Goal: Check status: Check status

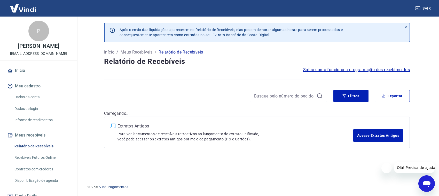
click at [219, 99] on input at bounding box center [284, 96] width 60 height 8
paste input "17004423133288"
drag, startPoint x: 313, startPoint y: 91, endPoint x: 320, endPoint y: 96, distance: 8.4
click at [219, 91] on div "17004423133288" at bounding box center [289, 96] width 78 height 12
click at [219, 97] on icon at bounding box center [320, 96] width 6 height 6
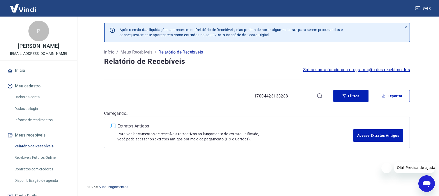
click at [219, 95] on icon at bounding box center [320, 96] width 6 height 6
drag, startPoint x: 293, startPoint y: 96, endPoint x: 157, endPoint y: 102, distance: 136.8
click at [219, 98] on input "17004423133288" at bounding box center [284, 96] width 60 height 8
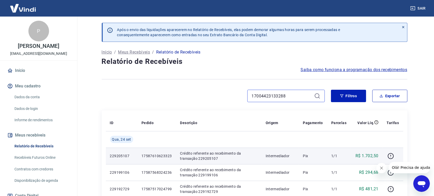
scroll to position [65, 0]
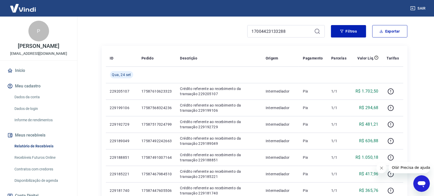
click at [219, 31] on icon at bounding box center [317, 31] width 5 height 5
click at [219, 32] on input "17004423133288" at bounding box center [282, 31] width 60 height 8
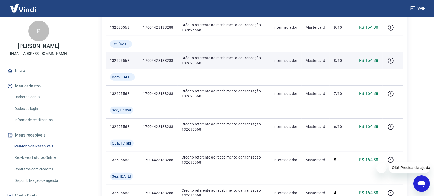
scroll to position [323, 0]
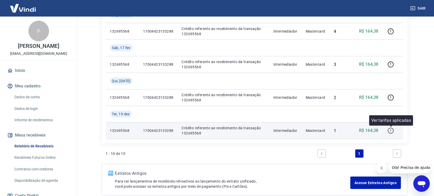
click at [219, 131] on icon "button" at bounding box center [391, 130] width 6 height 6
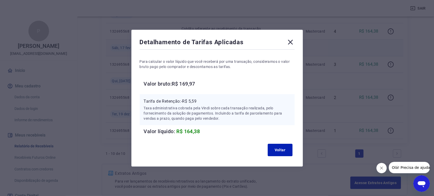
click at [219, 41] on icon at bounding box center [290, 42] width 8 height 8
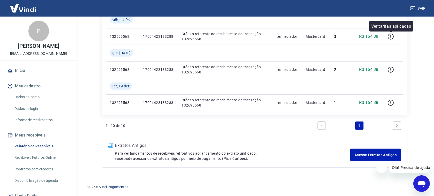
scroll to position [319, 0]
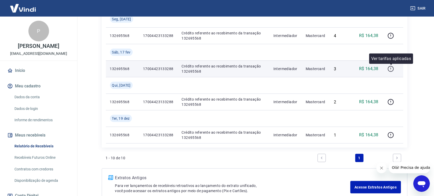
click at [219, 68] on icon "button" at bounding box center [391, 68] width 1 height 2
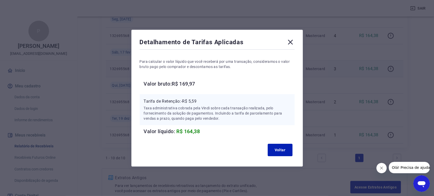
click at [219, 38] on icon at bounding box center [290, 42] width 8 height 8
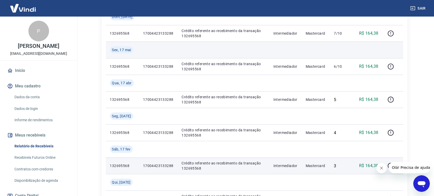
scroll to position [254, 0]
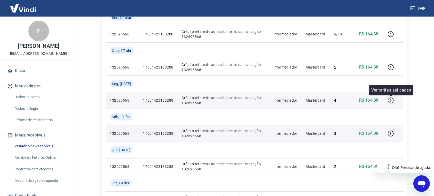
click at [219, 101] on icon "button" at bounding box center [391, 100] width 6 height 6
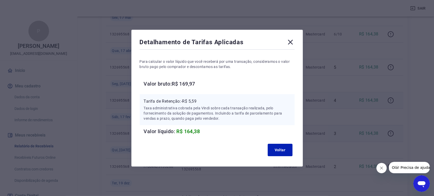
click at [219, 41] on icon at bounding box center [290, 42] width 8 height 8
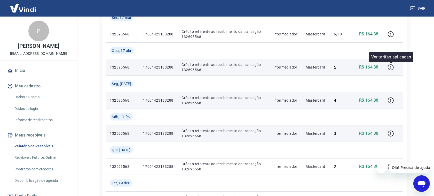
click at [219, 65] on icon "button" at bounding box center [391, 67] width 6 height 6
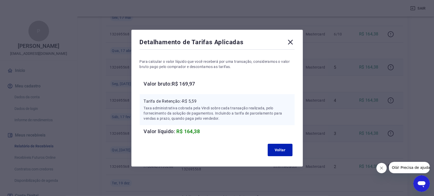
click at [219, 44] on icon at bounding box center [290, 42] width 8 height 8
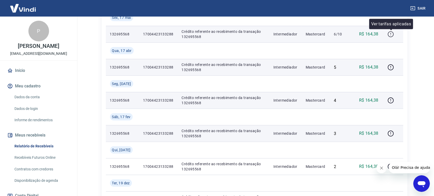
click at [219, 32] on icon "button" at bounding box center [391, 34] width 6 height 6
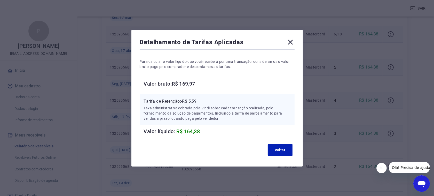
click at [219, 41] on icon at bounding box center [290, 42] width 8 height 8
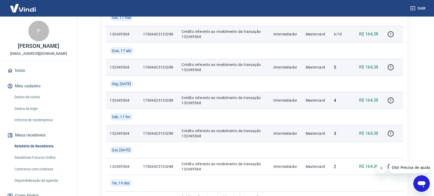
scroll to position [222, 0]
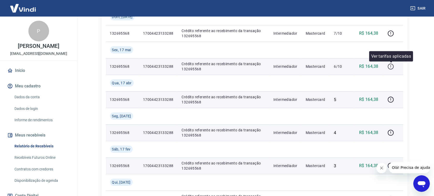
click at [219, 65] on icon "button" at bounding box center [391, 67] width 6 height 6
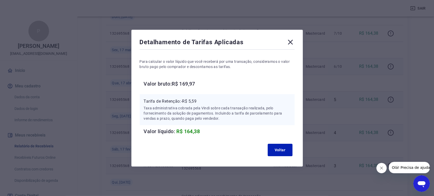
click at [219, 39] on div "Detalhamento de Tarifas Aplicadas" at bounding box center [217, 43] width 155 height 10
click at [219, 43] on icon at bounding box center [290, 42] width 5 height 5
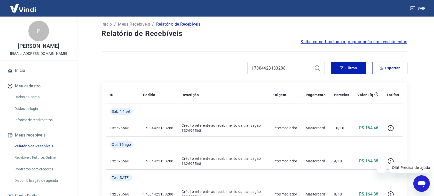
scroll to position [0, 0]
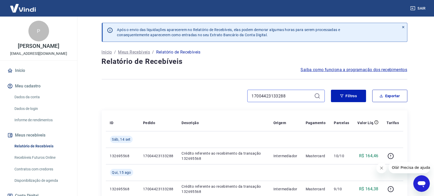
click at [219, 93] on input "17004423133288" at bounding box center [282, 96] width 60 height 8
drag, startPoint x: 290, startPoint y: 92, endPoint x: 180, endPoint y: 91, distance: 110.6
click at [180, 92] on div "17004423133288" at bounding box center [213, 96] width 223 height 12
paste input "341139042893"
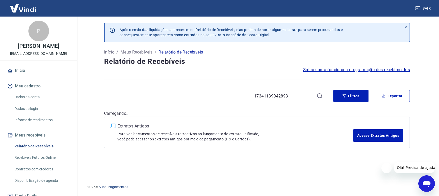
click at [219, 97] on icon at bounding box center [320, 96] width 6 height 6
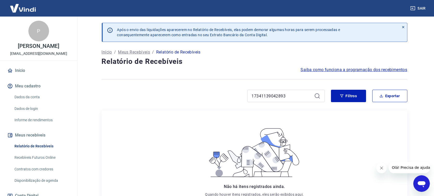
scroll to position [32, 0]
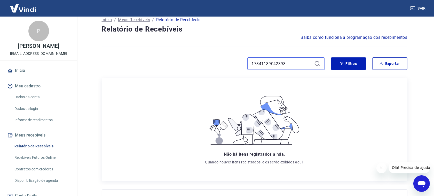
drag, startPoint x: 289, startPoint y: 64, endPoint x: 116, endPoint y: 66, distance: 173.1
click at [116, 66] on div "17341139042893" at bounding box center [213, 63] width 223 height 12
paste input "407757408767"
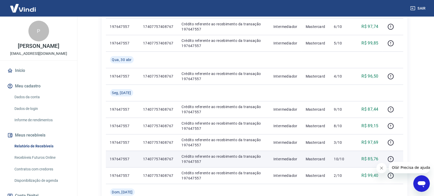
scroll to position [161, 0]
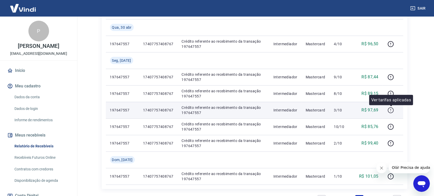
click at [219, 111] on icon "button" at bounding box center [391, 110] width 6 height 6
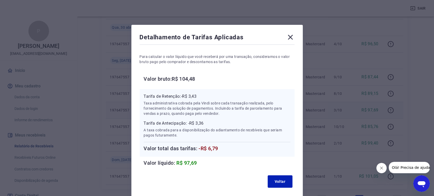
click at [219, 38] on icon at bounding box center [290, 37] width 5 height 5
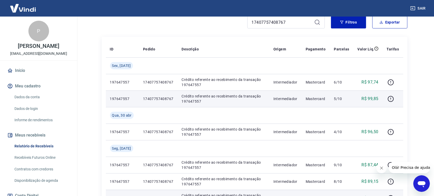
scroll to position [106, 0]
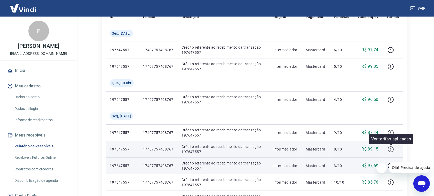
click at [219, 148] on icon "button" at bounding box center [391, 149] width 6 height 6
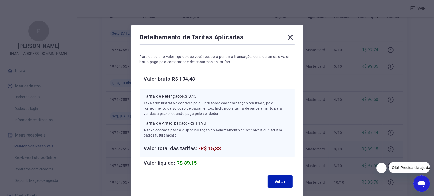
click at [219, 37] on icon at bounding box center [290, 37] width 8 height 8
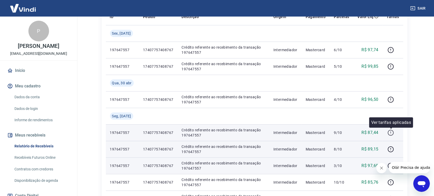
click at [219, 131] on icon "button" at bounding box center [391, 132] width 6 height 6
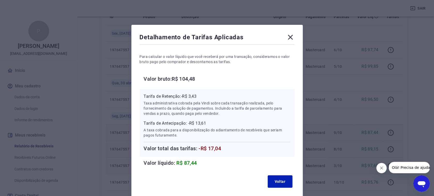
click at [219, 35] on icon at bounding box center [290, 37] width 8 height 8
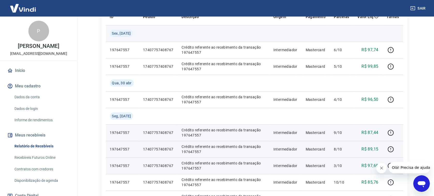
scroll to position [138, 0]
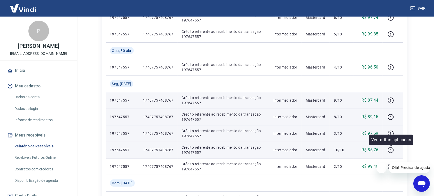
click at [219, 150] on icon "button" at bounding box center [391, 150] width 6 height 6
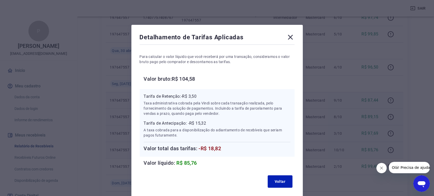
click at [219, 40] on icon at bounding box center [290, 37] width 8 height 8
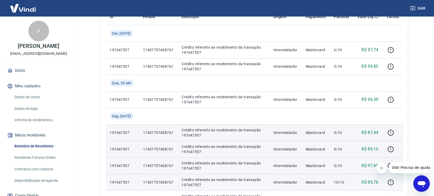
scroll to position [9, 0]
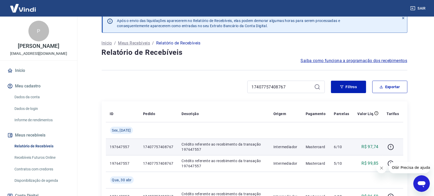
click at [179, 140] on td "Crédito referente ao recebimento da transação 197647557" at bounding box center [224, 146] width 92 height 17
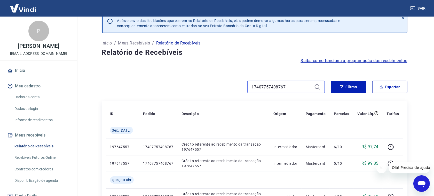
click at [219, 88] on input "17407757408767" at bounding box center [282, 87] width 60 height 8
drag, startPoint x: 291, startPoint y: 86, endPoint x: 218, endPoint y: 87, distance: 73.1
click at [218, 87] on div "17407757408767" at bounding box center [213, 87] width 223 height 12
paste input "319422175911"
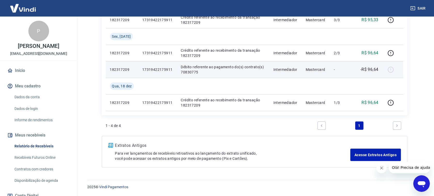
scroll to position [104, 0]
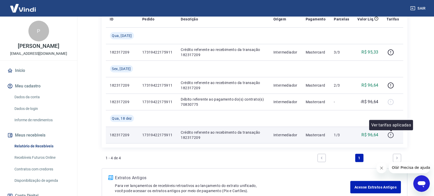
click at [219, 132] on icon "button" at bounding box center [391, 135] width 6 height 6
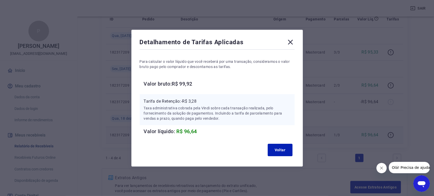
click at [219, 41] on icon at bounding box center [290, 42] width 5 height 5
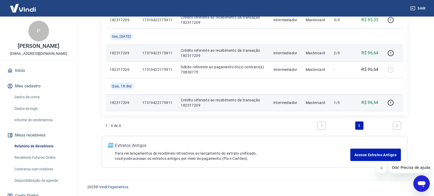
scroll to position [71, 0]
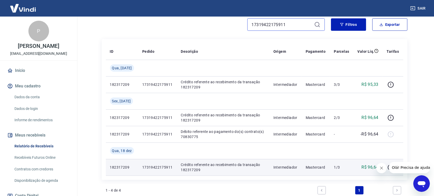
drag, startPoint x: 300, startPoint y: 26, endPoint x: 227, endPoint y: 22, distance: 74.0
click at [219, 22] on div "17319422175911" at bounding box center [213, 24] width 223 height 12
paste input "30150634234"
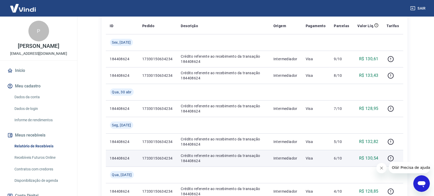
scroll to position [129, 0]
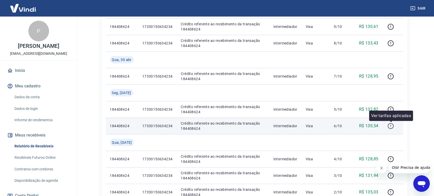
click at [219, 127] on icon "button" at bounding box center [391, 126] width 6 height 6
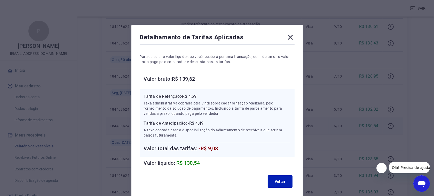
click at [219, 38] on icon at bounding box center [290, 37] width 5 height 5
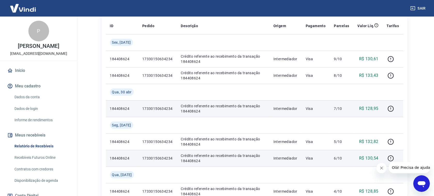
scroll to position [65, 0]
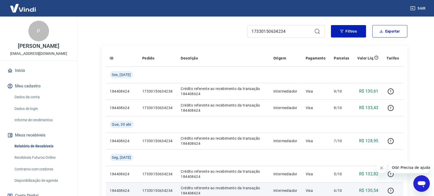
click at [92, 35] on div "Após o envio das liquidações aparecerem no Relatório de Recebíveis, elas podem …" at bounding box center [254, 173] width 331 height 442
drag, startPoint x: 300, startPoint y: 32, endPoint x: 166, endPoint y: 34, distance: 134.6
click at [191, 33] on div "17330150634234" at bounding box center [213, 31] width 223 height 12
paste input "1948181168"
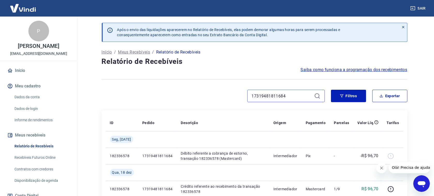
scroll to position [87, 0]
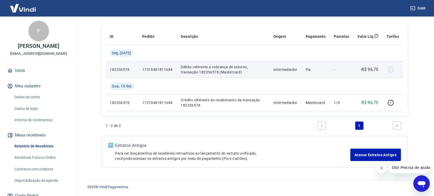
click at [219, 70] on div at bounding box center [393, 69] width 12 height 8
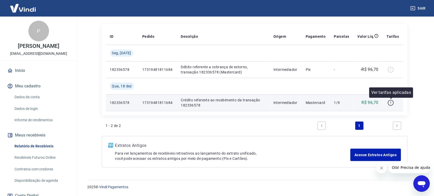
click at [219, 103] on icon "button" at bounding box center [391, 103] width 6 height 6
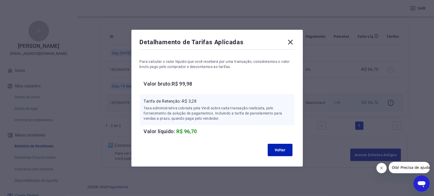
click at [219, 43] on icon at bounding box center [290, 42] width 8 height 8
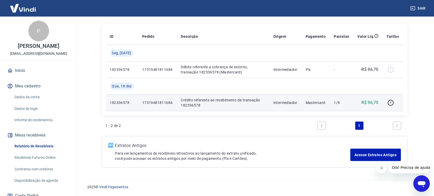
scroll to position [0, 0]
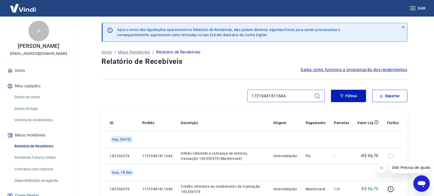
drag, startPoint x: 282, startPoint y: 97, endPoint x: 279, endPoint y: 98, distance: 3.1
click at [219, 98] on input "17319481811684" at bounding box center [282, 96] width 60 height 8
drag, startPoint x: 289, startPoint y: 99, endPoint x: 205, endPoint y: 95, distance: 84.6
click at [207, 95] on div "17319481811684" at bounding box center [213, 96] width 223 height 12
paste input "20376819409"
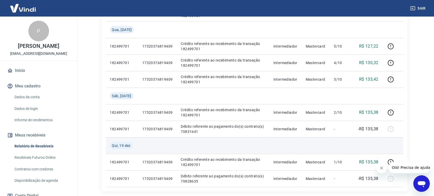
scroll to position [291, 0]
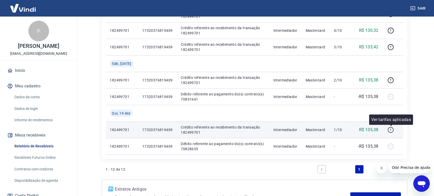
click at [219, 128] on icon "button" at bounding box center [391, 130] width 6 height 6
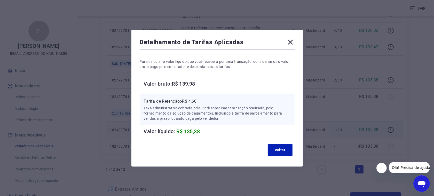
click at [219, 41] on icon at bounding box center [290, 42] width 8 height 8
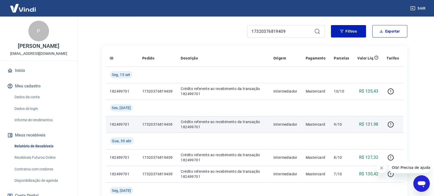
scroll to position [32, 0]
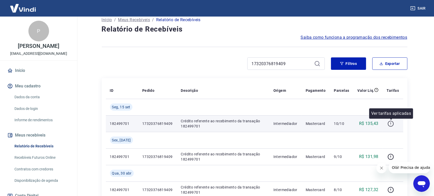
click at [219, 123] on icon "button" at bounding box center [391, 123] width 6 height 6
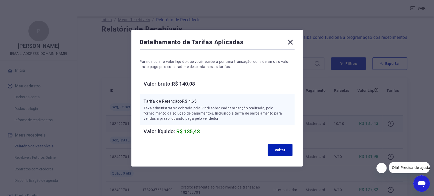
click at [175, 24] on div "Detalhamento de Tarifas Aplicadas Para calcular o valor líquido que você recebe…" at bounding box center [217, 98] width 434 height 196
drag, startPoint x: 292, startPoint y: 41, endPoint x: 293, endPoint y: 44, distance: 4.0
click at [219, 40] on icon at bounding box center [290, 42] width 8 height 8
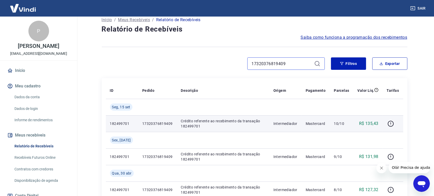
drag, startPoint x: 292, startPoint y: 62, endPoint x: 195, endPoint y: 59, distance: 96.7
click at [207, 63] on div "17320376819409" at bounding box center [213, 63] width 223 height 12
paste input "19608921333"
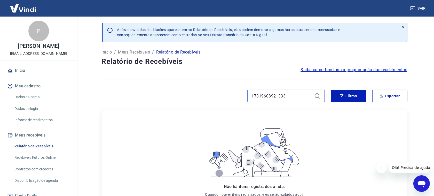
scroll to position [65, 0]
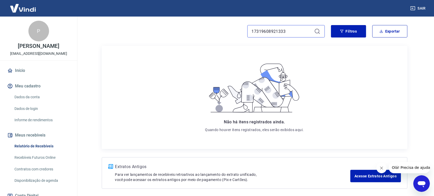
drag, startPoint x: 289, startPoint y: 32, endPoint x: 185, endPoint y: 18, distance: 104.0
click at [185, 18] on div "Após o envio das liquidações aparecerem no Relatório de Recebíveis, elas podem …" at bounding box center [255, 73] width 318 height 243
paste input "20410862104"
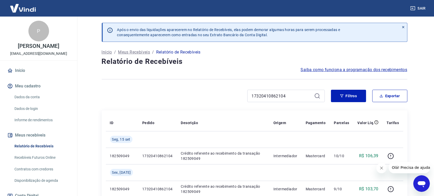
click at [219, 98] on icon at bounding box center [317, 96] width 6 height 6
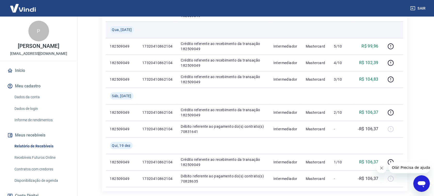
scroll to position [291, 0]
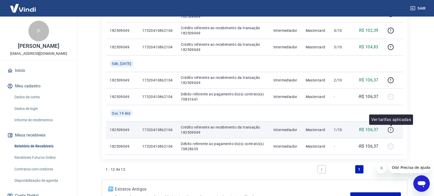
click at [219, 130] on icon "button" at bounding box center [391, 130] width 6 height 6
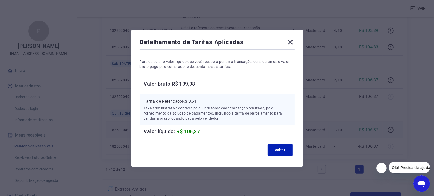
click at [219, 43] on icon at bounding box center [290, 42] width 5 height 5
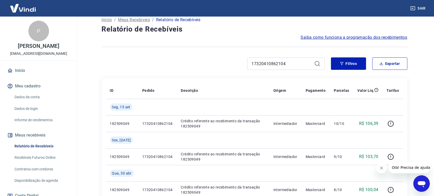
scroll to position [0, 0]
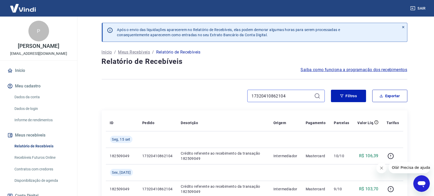
drag, startPoint x: 239, startPoint y: 96, endPoint x: 206, endPoint y: 96, distance: 33.6
click at [206, 96] on div "17320410862104" at bounding box center [213, 96] width 223 height 12
paste input "8869631411"
click at [219, 96] on icon at bounding box center [317, 96] width 6 height 6
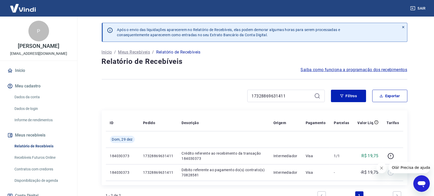
scroll to position [32, 0]
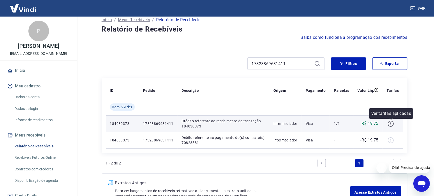
click at [219, 122] on icon "button" at bounding box center [391, 124] width 6 height 6
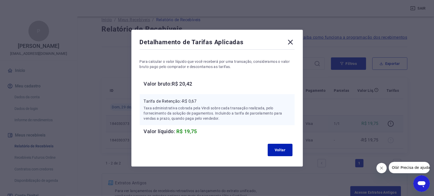
click at [219, 42] on div "Detalhamento de Tarifas Aplicadas" at bounding box center [217, 43] width 155 height 10
click at [219, 41] on icon at bounding box center [290, 42] width 8 height 8
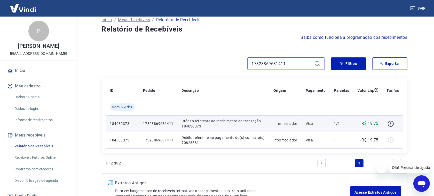
drag, startPoint x: 295, startPoint y: 62, endPoint x: 205, endPoint y: 59, distance: 89.2
click at [205, 59] on div "17328869631411" at bounding box center [213, 63] width 223 height 12
paste input "0410862104"
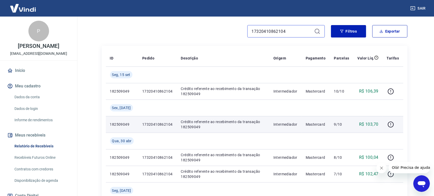
scroll to position [97, 0]
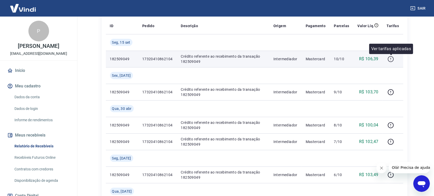
click at [219, 58] on icon "button" at bounding box center [391, 59] width 1 height 2
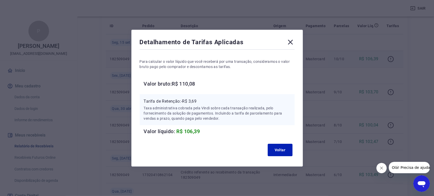
click at [219, 41] on icon at bounding box center [290, 42] width 8 height 8
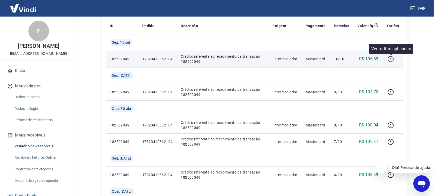
click at [219, 59] on icon "button" at bounding box center [391, 59] width 1 height 2
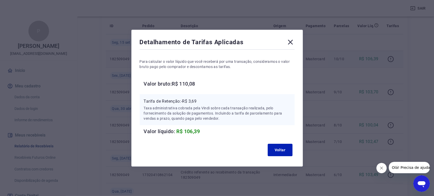
click at [219, 44] on icon at bounding box center [290, 42] width 8 height 8
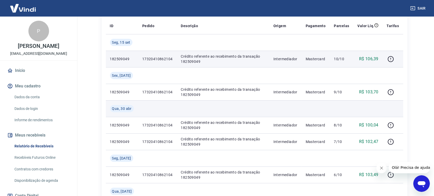
scroll to position [0, 0]
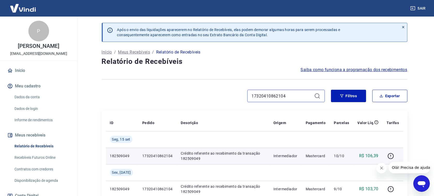
drag, startPoint x: 289, startPoint y: 97, endPoint x: 186, endPoint y: 88, distance: 103.2
click at [204, 92] on div "17320410862104" at bounding box center [213, 96] width 223 height 12
paste input "283995763"
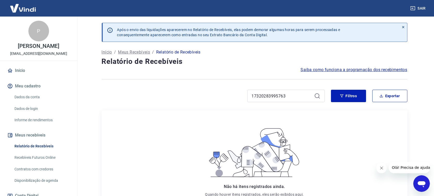
drag, startPoint x: 293, startPoint y: 87, endPoint x: 291, endPoint y: 89, distance: 2.7
click at [219, 88] on div "Após o envio das liquidações aparecerem no Relatório de Recebíveis, elas podem …" at bounding box center [255, 138] width 318 height 243
click at [219, 101] on div "17320283995763" at bounding box center [286, 96] width 78 height 12
click at [219, 93] on input "17320283995763" at bounding box center [282, 96] width 60 height 8
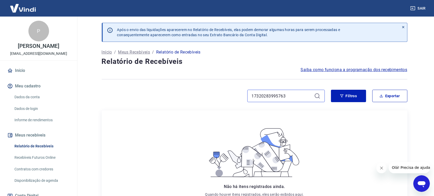
click at [219, 93] on input "17320283995763" at bounding box center [282, 96] width 60 height 8
paste input "5532533357"
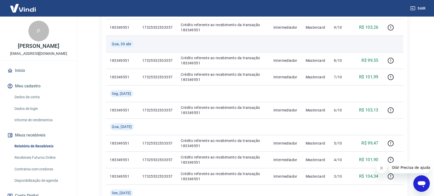
scroll to position [258, 0]
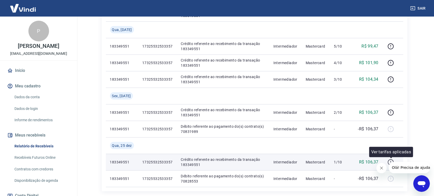
click at [219, 160] on icon "button" at bounding box center [391, 162] width 6 height 6
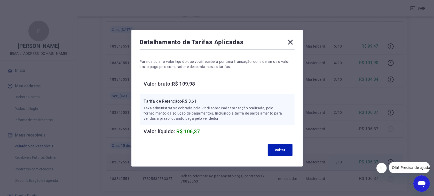
click at [146, 39] on div "Detalhamento de Tarifas Aplicadas" at bounding box center [217, 43] width 155 height 10
click at [219, 42] on div "Detalhamento de Tarifas Aplicadas Para calcular o valor líquido que você recebe…" at bounding box center [217, 98] width 172 height 137
click at [219, 43] on icon at bounding box center [290, 42] width 8 height 8
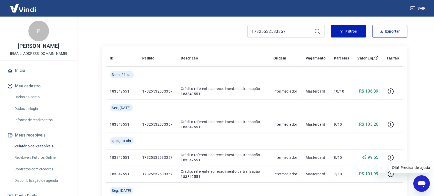
scroll to position [0, 0]
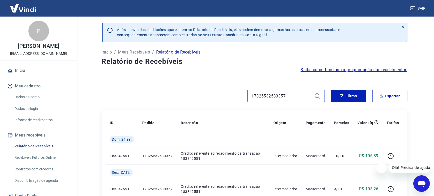
drag, startPoint x: 281, startPoint y: 93, endPoint x: 145, endPoint y: 94, distance: 135.6
click at [202, 96] on div "17325532533357" at bounding box center [213, 96] width 223 height 12
paste input "46352571888"
type input "17346352571888"
